Goal: Manage account settings

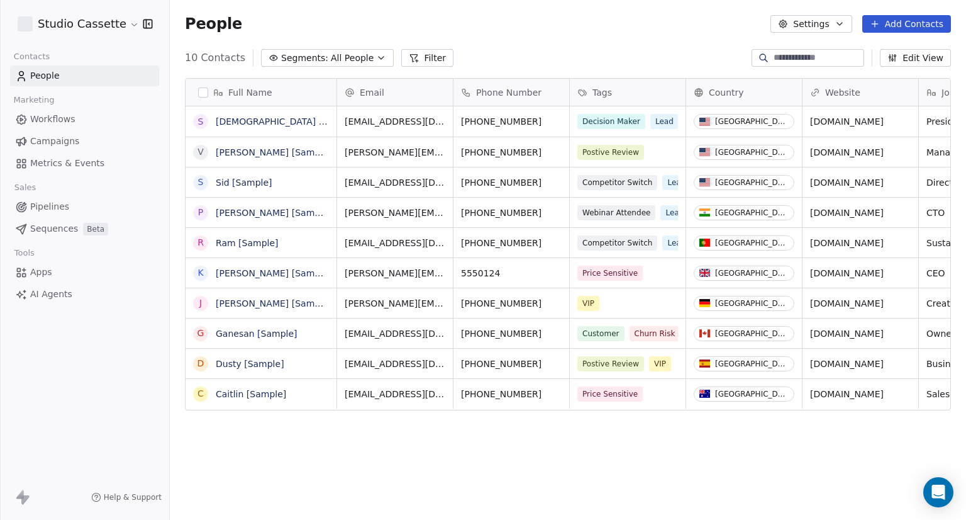
scroll to position [447, 786]
click at [126, 23] on html "Studio Cassette Contacts People Marketing Workflows Campaigns Metrics & Events …" at bounding box center [483, 260] width 966 height 520
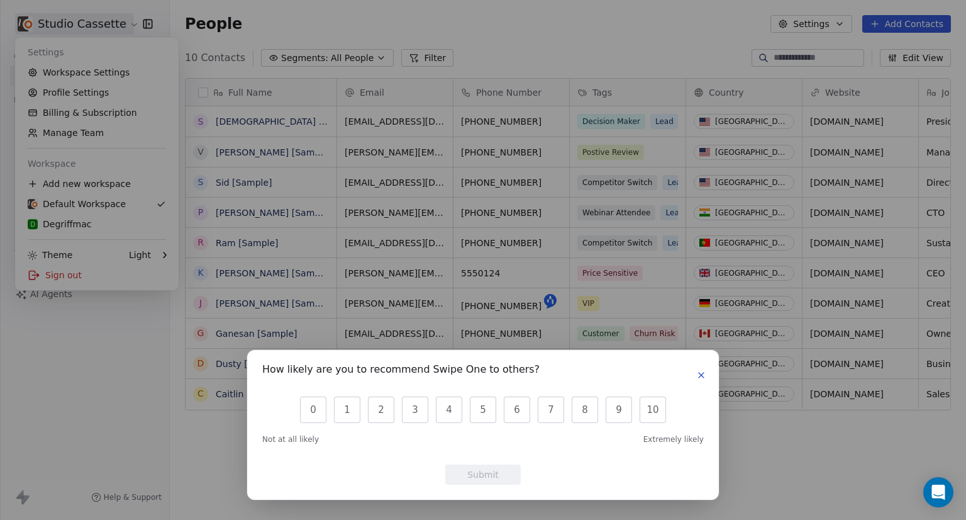
click at [705, 372] on icon "button" at bounding box center [701, 375] width 10 height 10
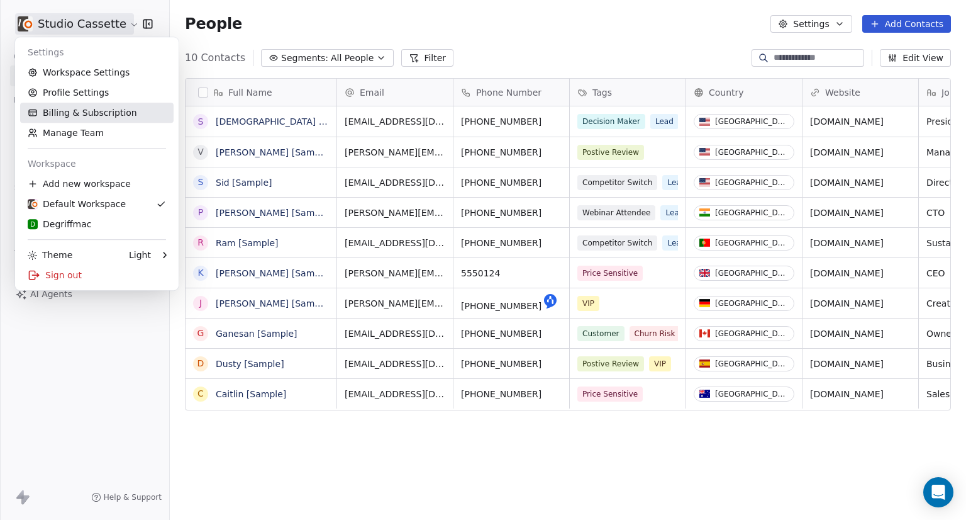
click at [96, 117] on link "Billing & Subscription" at bounding box center [96, 113] width 153 height 20
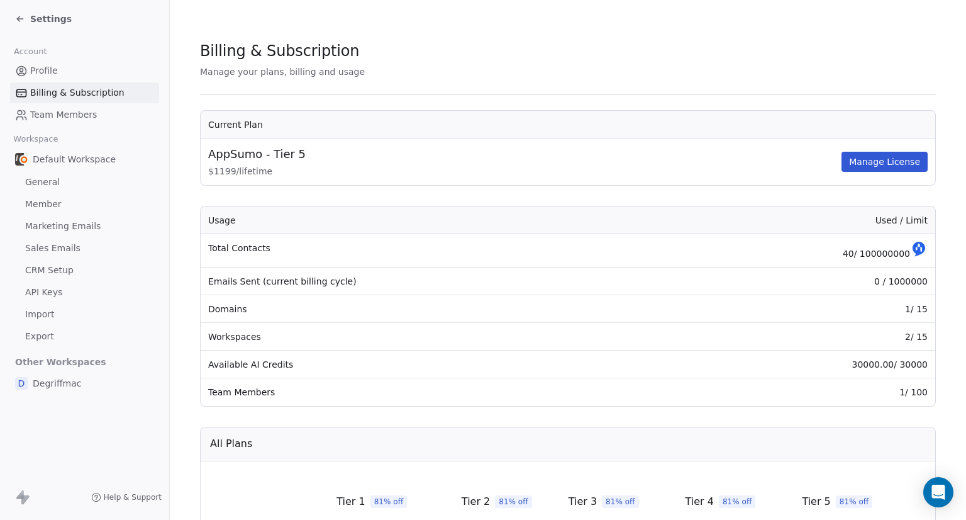
click at [65, 70] on link "Profile" at bounding box center [84, 70] width 149 height 21
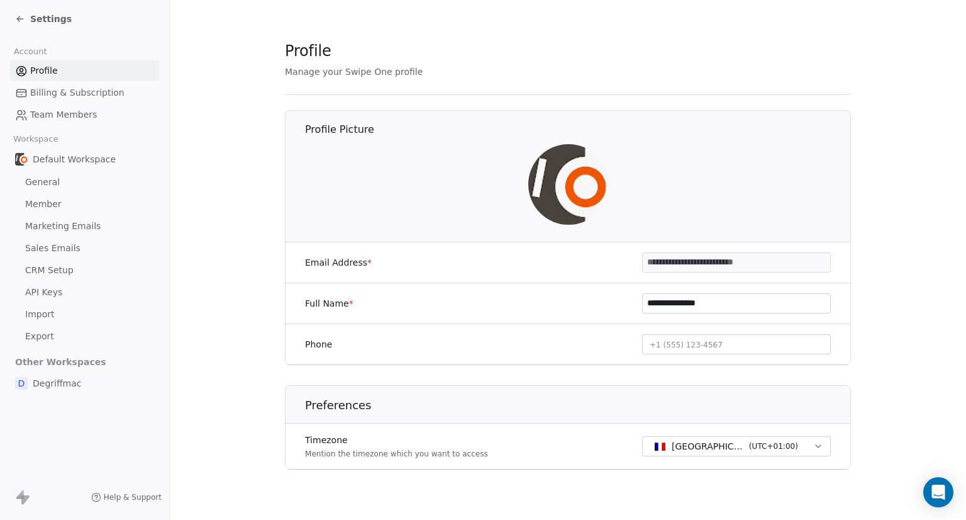
click at [43, 18] on span "Settings" at bounding box center [51, 19] width 42 height 13
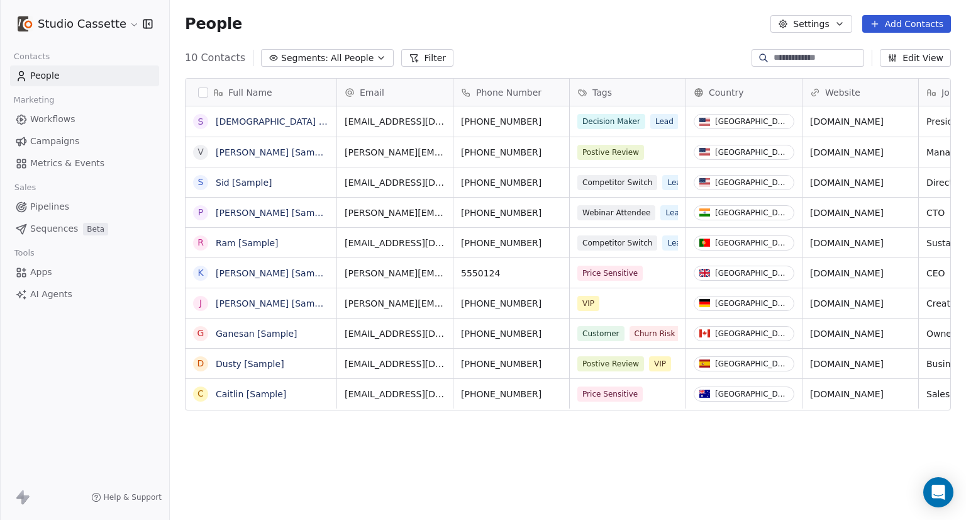
scroll to position [447, 786]
click at [57, 23] on html "Studio Cassette Contacts People Marketing Workflows Campaigns Metrics & Events …" at bounding box center [483, 260] width 966 height 520
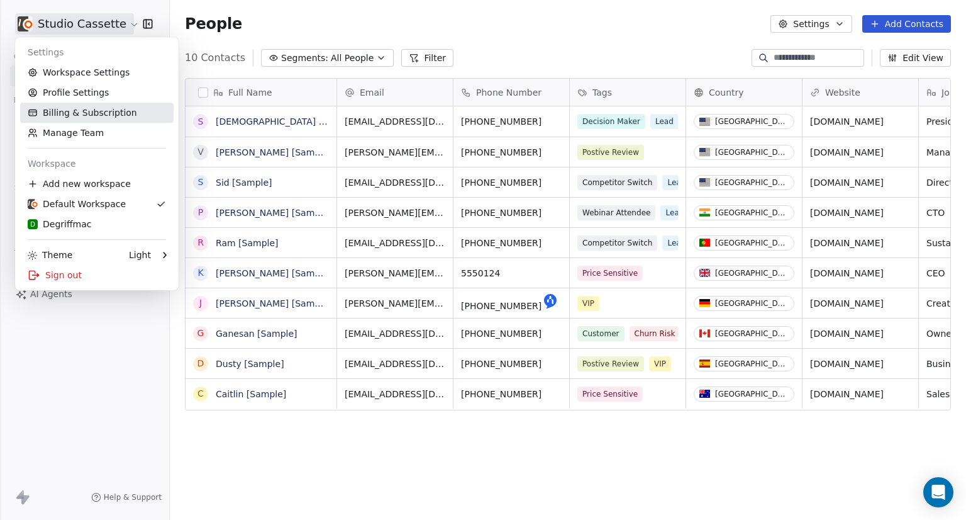
click at [83, 113] on link "Billing & Subscription" at bounding box center [96, 113] width 153 height 20
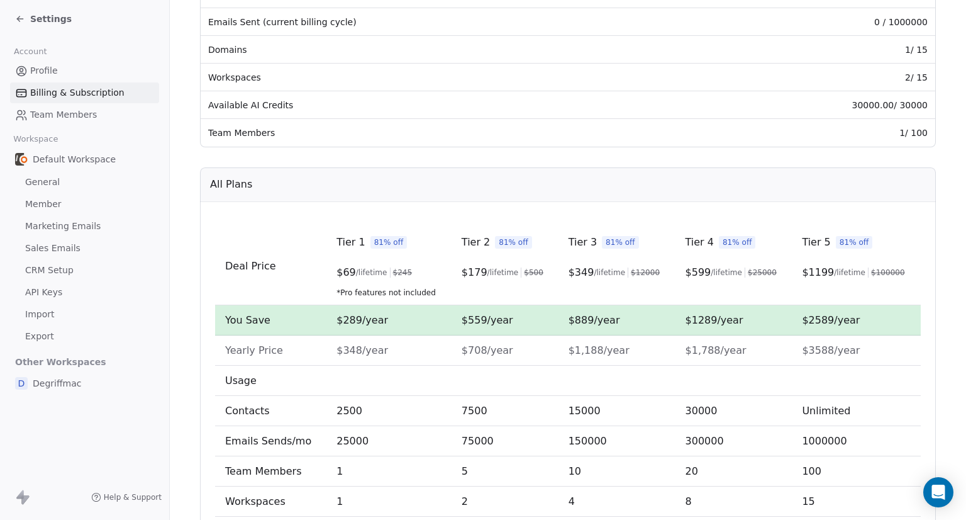
scroll to position [67, 0]
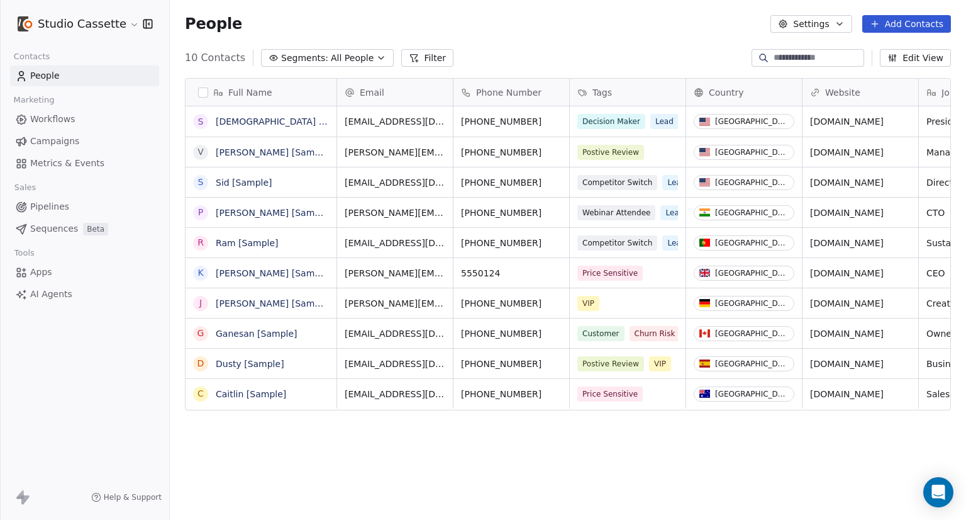
scroll to position [447, 786]
drag, startPoint x: 434, startPoint y: 226, endPoint x: 444, endPoint y: 210, distance: 19.2
